Goal: Transaction & Acquisition: Download file/media

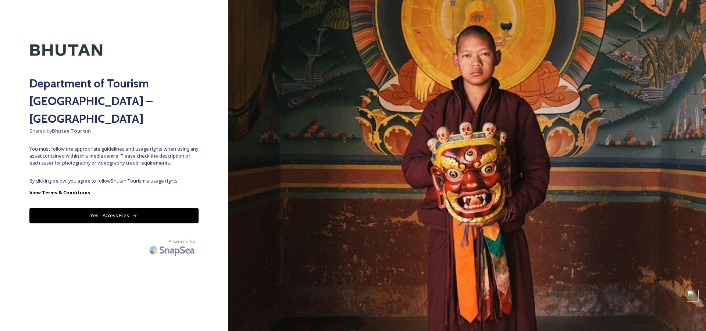
click at [126, 208] on button "Yes - Access Files" at bounding box center [113, 215] width 169 height 15
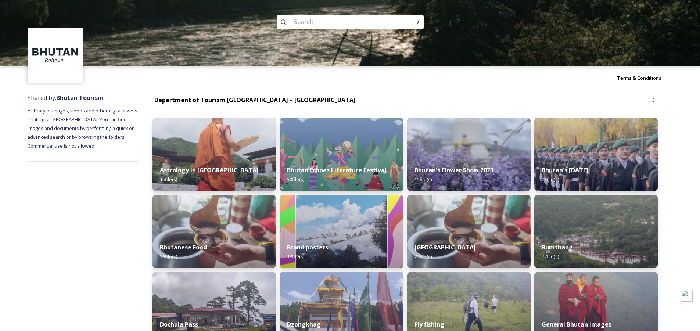
click at [323, 23] on input at bounding box center [340, 22] width 101 height 16
paste input "Tango Monastery"
type input "Tango Monastery"
click at [420, 21] on div "Run Search" at bounding box center [417, 21] width 13 height 13
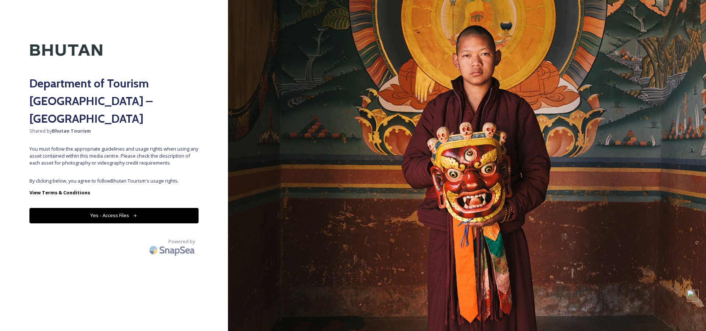
click at [85, 159] on div "Department of Tourism [GEOGRAPHIC_DATA] – Brand Centre Shared by Bhutan Tourism…" at bounding box center [114, 165] width 228 height 272
click at [145, 208] on button "Yes - Access Files" at bounding box center [113, 215] width 169 height 15
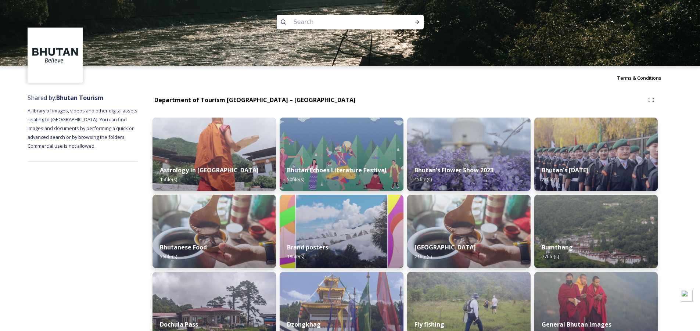
click at [288, 23] on div at bounding box center [350, 22] width 147 height 15
click at [298, 23] on input at bounding box center [340, 22] width 101 height 16
paste input "Tango Monastery"
type input "Tango Monastery"
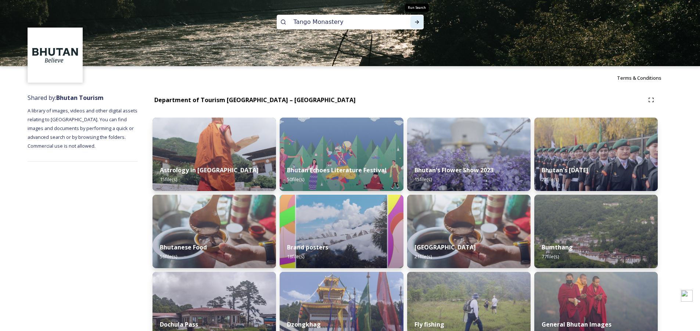
click at [415, 22] on icon at bounding box center [417, 22] width 6 height 6
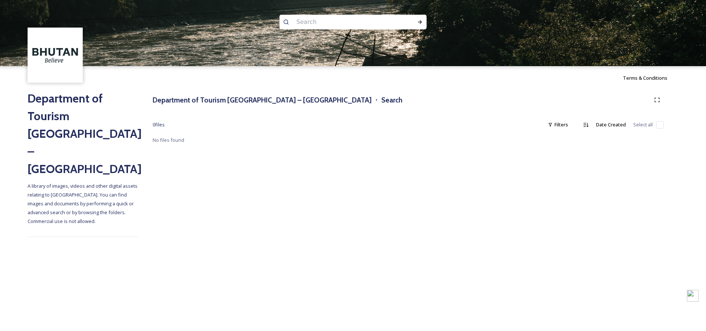
click at [305, 20] on input at bounding box center [343, 22] width 101 height 16
click at [420, 22] on icon at bounding box center [420, 22] width 6 height 6
click at [304, 22] on input "tango" at bounding box center [343, 22] width 101 height 16
paste input "Kyichu Lhakhang Monastery"
click at [418, 22] on icon at bounding box center [420, 22] width 6 height 6
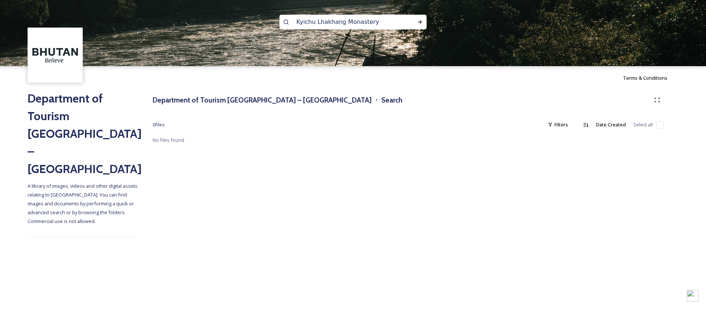
drag, startPoint x: 340, startPoint y: 22, endPoint x: 383, endPoint y: 22, distance: 43.4
click at [383, 22] on input "Kyichu Lhakhang Monastery" at bounding box center [343, 22] width 101 height 16
click at [419, 21] on icon at bounding box center [420, 22] width 6 height 6
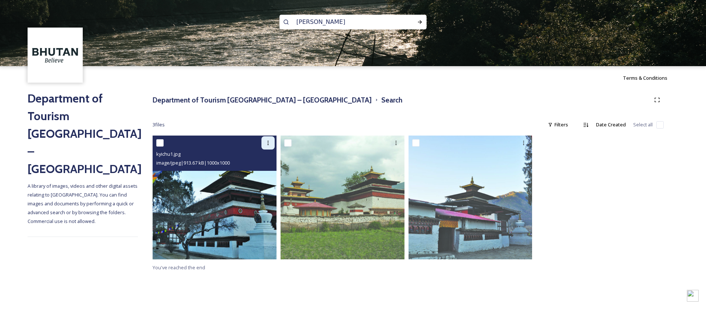
click at [268, 143] on icon at bounding box center [267, 143] width 1 height 4
click at [255, 173] on span "Download" at bounding box center [259, 173] width 22 height 7
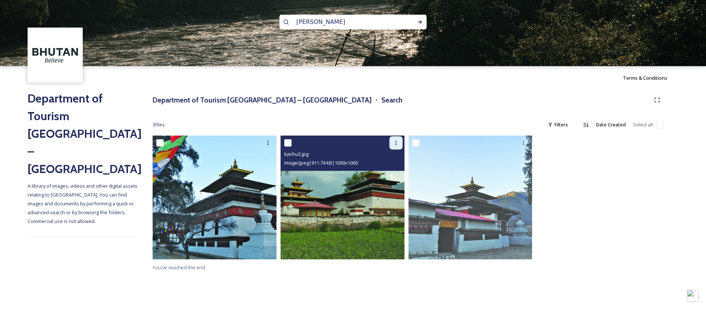
click at [396, 143] on icon at bounding box center [395, 143] width 1 height 4
click at [384, 175] on span "Download" at bounding box center [387, 173] width 22 height 7
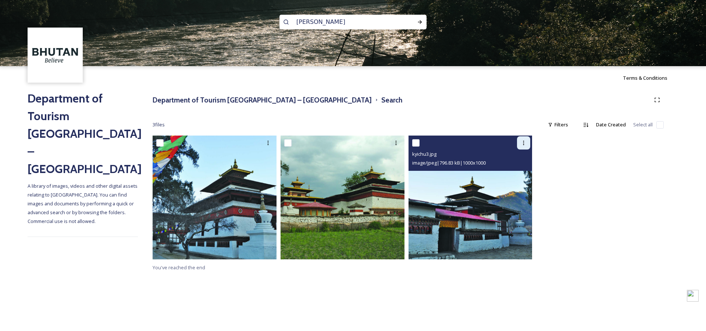
click at [524, 144] on icon at bounding box center [523, 143] width 6 height 6
click at [512, 172] on span "Download" at bounding box center [515, 173] width 22 height 7
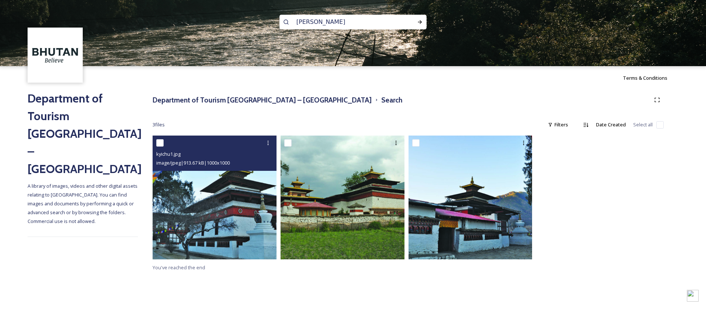
click at [241, 185] on img at bounding box center [215, 198] width 124 height 124
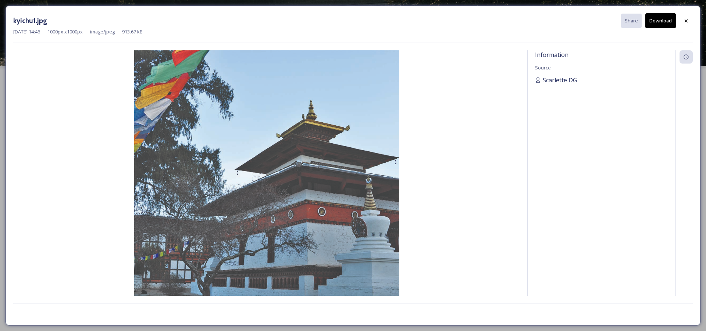
click at [555, 80] on span "Scarlette DG" at bounding box center [559, 80] width 34 height 9
click at [558, 90] on div "Information Source [PERSON_NAME]" at bounding box center [601, 173] width 148 height 246
click at [556, 79] on span "Scarlette DG" at bounding box center [559, 80] width 34 height 9
click at [562, 104] on div "Information Source [PERSON_NAME]" at bounding box center [601, 173] width 148 height 246
click at [683, 20] on icon at bounding box center [686, 21] width 6 height 6
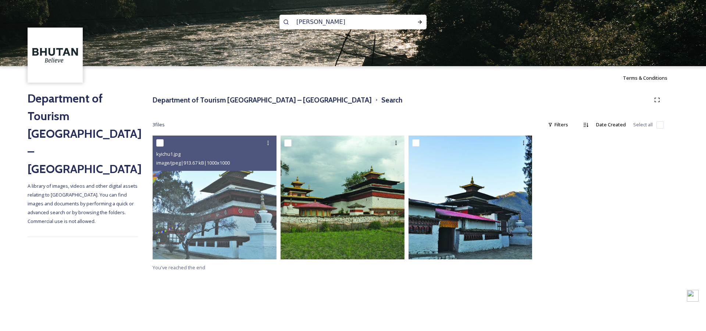
click at [319, 23] on input "[PERSON_NAME]" at bounding box center [343, 22] width 101 height 16
paste input "Tamshing Lhakhang"
click at [418, 21] on icon at bounding box center [420, 22] width 6 height 6
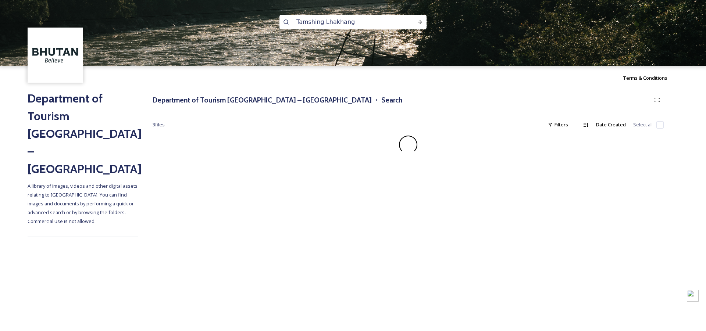
click at [501, 47] on img at bounding box center [353, 33] width 706 height 66
click at [314, 23] on input "Tamshing Lhakhang" at bounding box center [343, 22] width 101 height 16
paste input "Punakha Dzo"
type input "Punakha Dzong"
click at [417, 21] on icon at bounding box center [420, 22] width 6 height 6
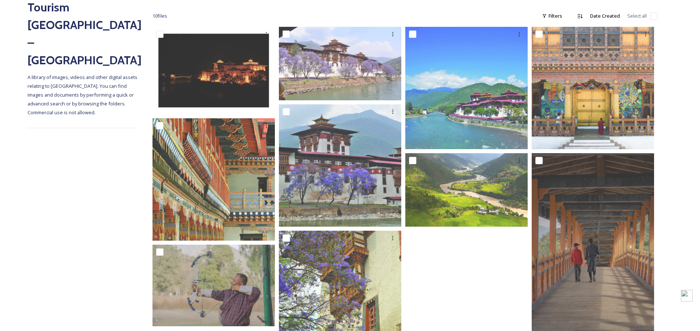
scroll to position [110, 0]
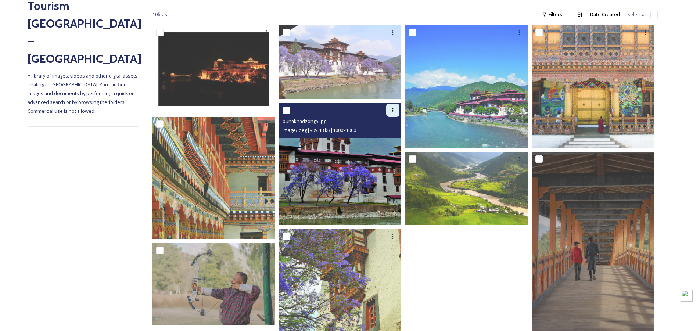
click at [392, 108] on icon at bounding box center [393, 110] width 6 height 6
click at [381, 140] on span "Download" at bounding box center [384, 140] width 22 height 7
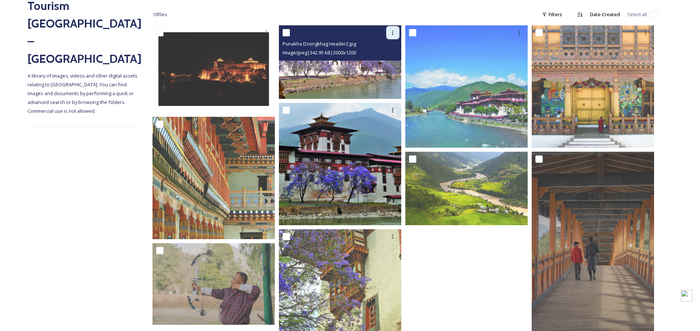
click at [393, 33] on icon at bounding box center [393, 33] width 1 height 4
click at [379, 63] on span "Download" at bounding box center [384, 63] width 22 height 7
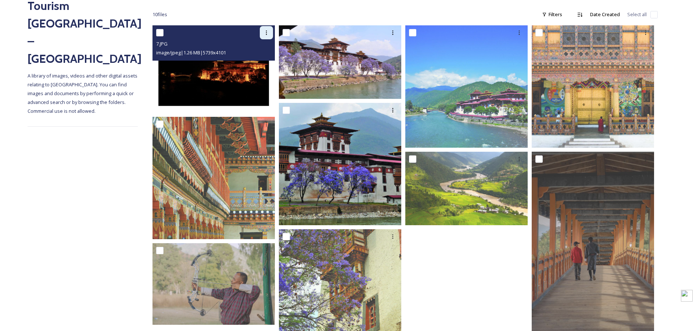
click at [266, 35] on icon at bounding box center [267, 33] width 6 height 6
click at [265, 63] on span "Download" at bounding box center [258, 63] width 22 height 7
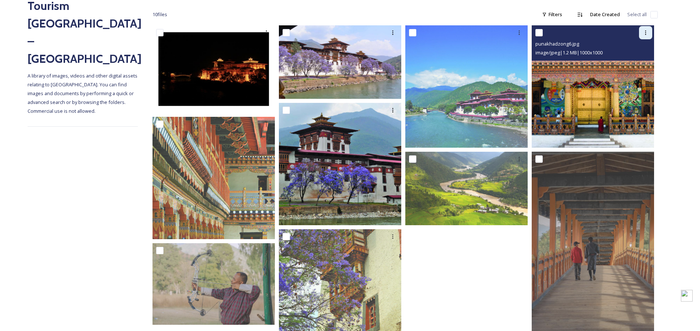
click at [644, 34] on icon at bounding box center [646, 33] width 6 height 6
click at [635, 63] on span "Download" at bounding box center [637, 63] width 22 height 7
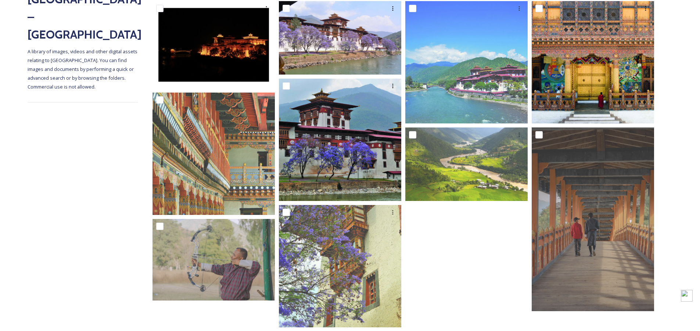
scroll to position [147, 0]
